Goal: Check status

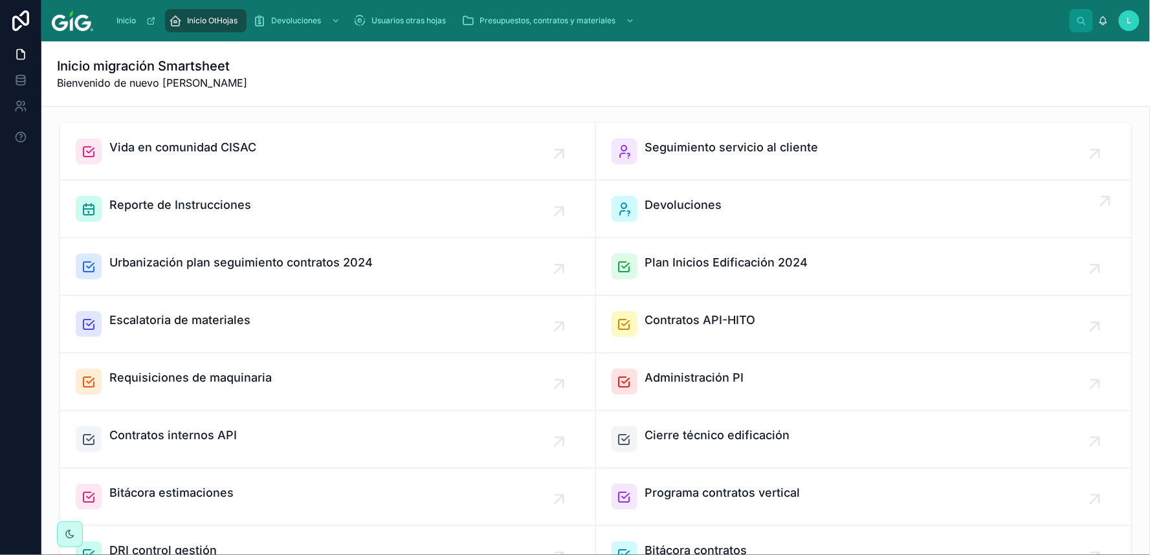
click at [715, 210] on div "Devoluciones" at bounding box center [864, 209] width 505 height 26
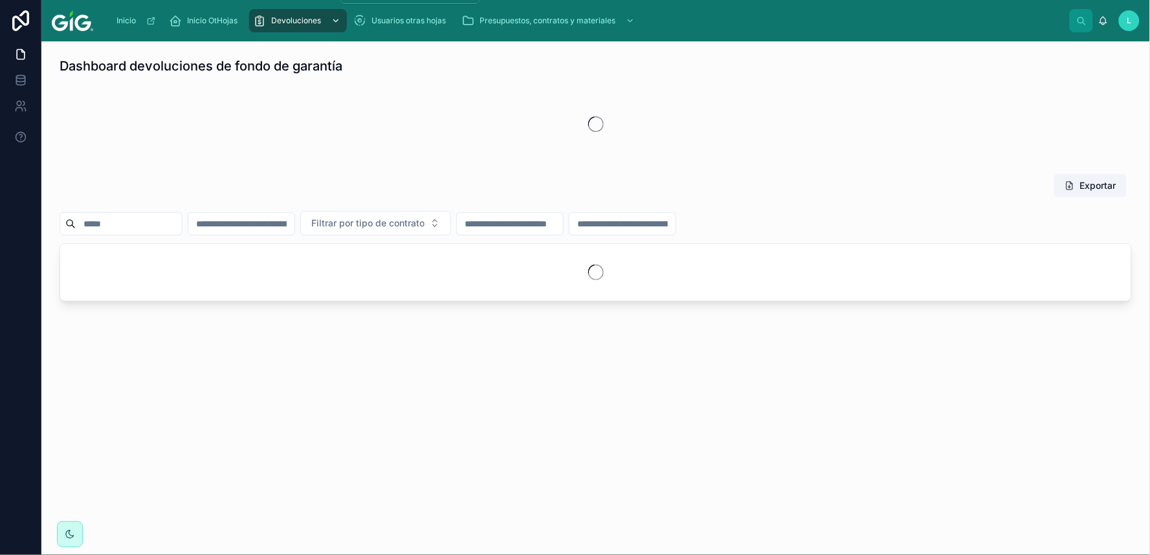
click at [318, 21] on span "Devoluciones" at bounding box center [296, 21] width 50 height 10
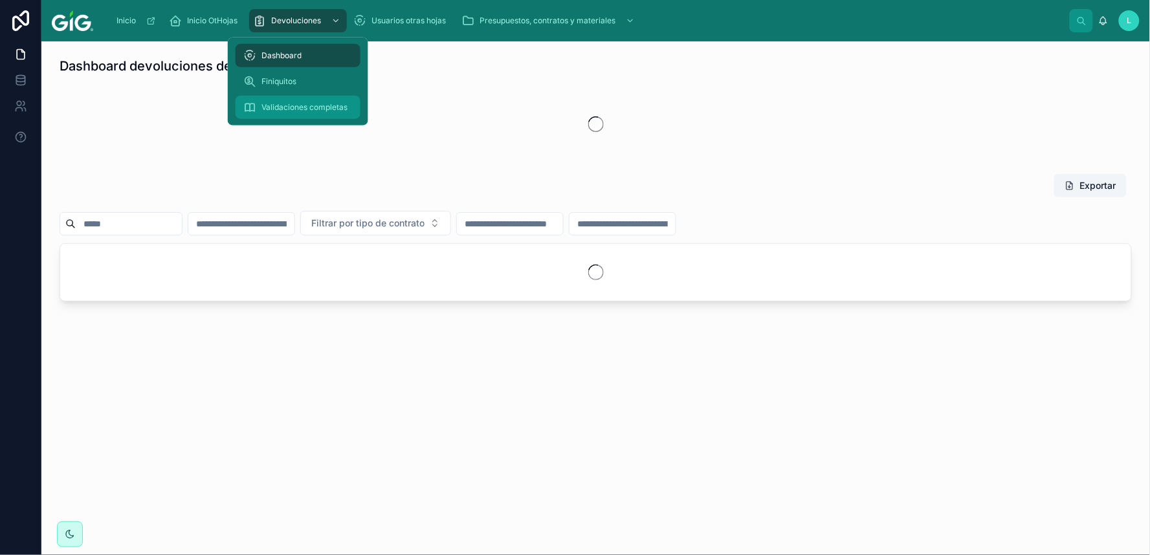
click at [289, 105] on span "Validaciones completas" at bounding box center [304, 107] width 86 height 10
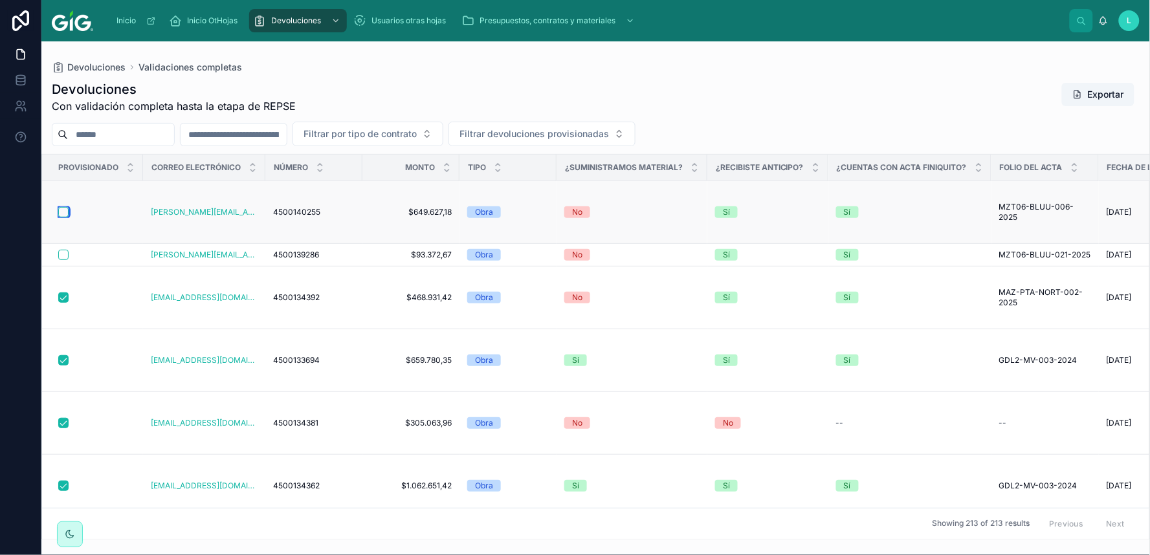
click at [61, 210] on button "button" at bounding box center [63, 212] width 10 height 10
click at [63, 255] on button "button" at bounding box center [63, 255] width 10 height 10
